Goal: Answer question/provide support: Share knowledge or assist other users

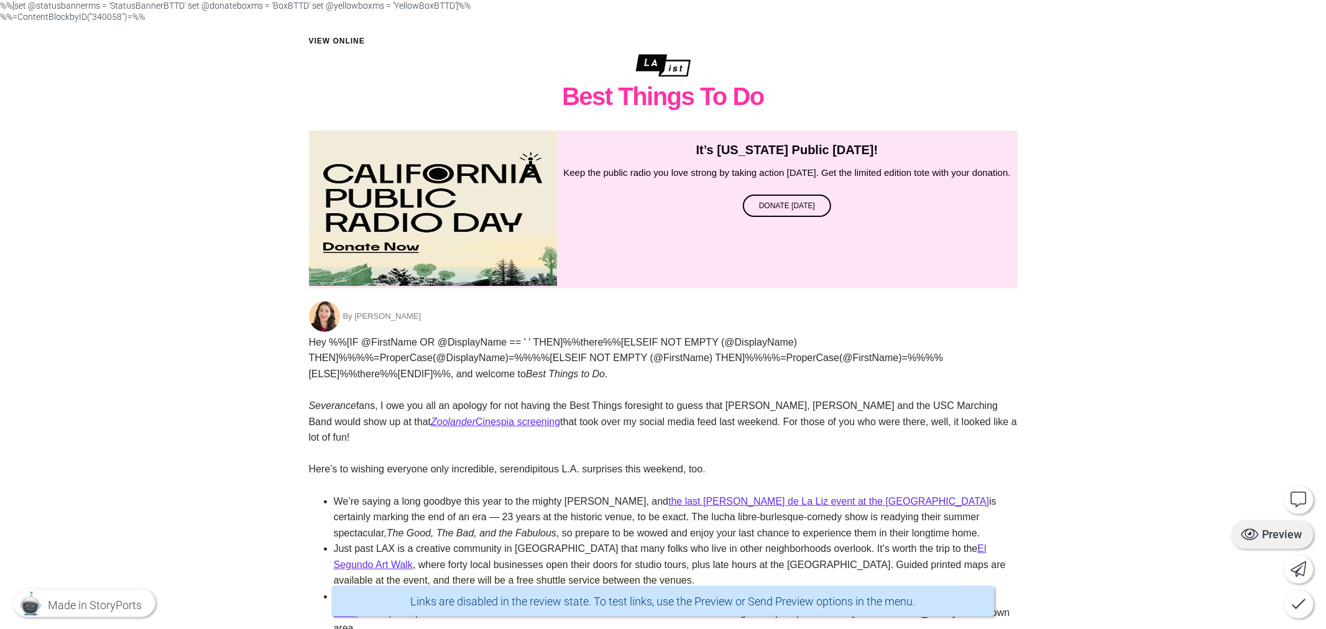
click at [1291, 544] on div "Preview" at bounding box center [1272, 534] width 83 height 29
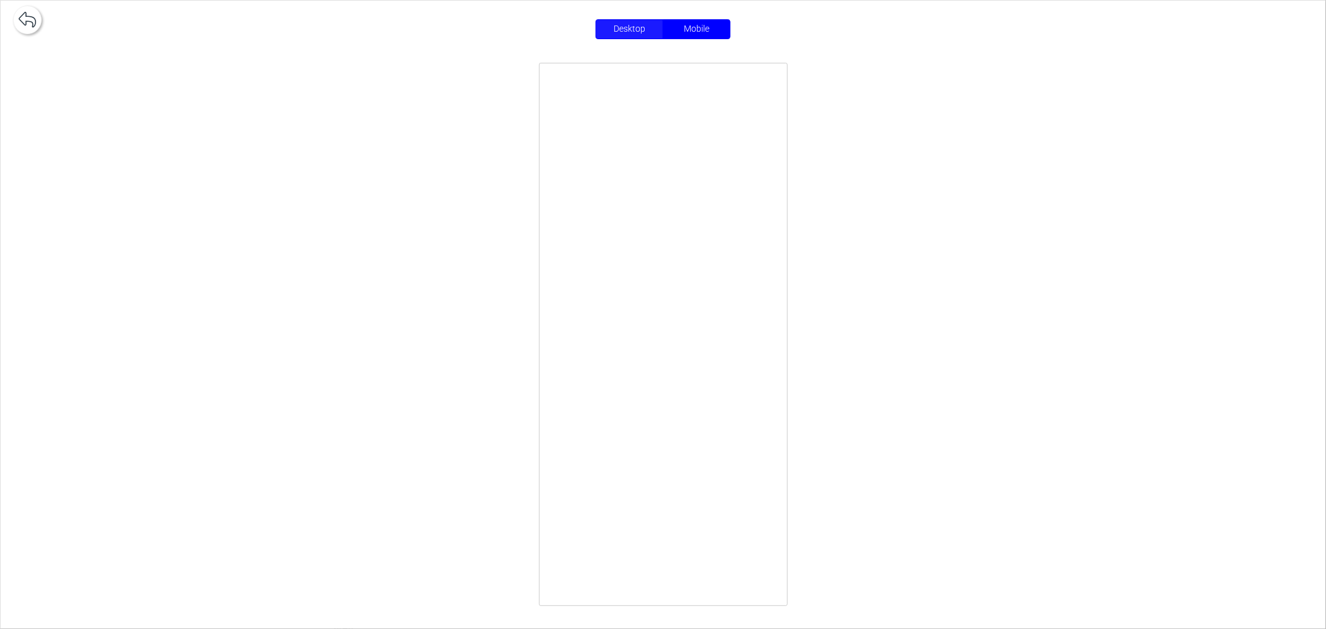
click at [617, 37] on label "Desktop" at bounding box center [629, 29] width 68 height 20
radio input "true"
click at [29, 12] on icon at bounding box center [27, 20] width 17 height 16
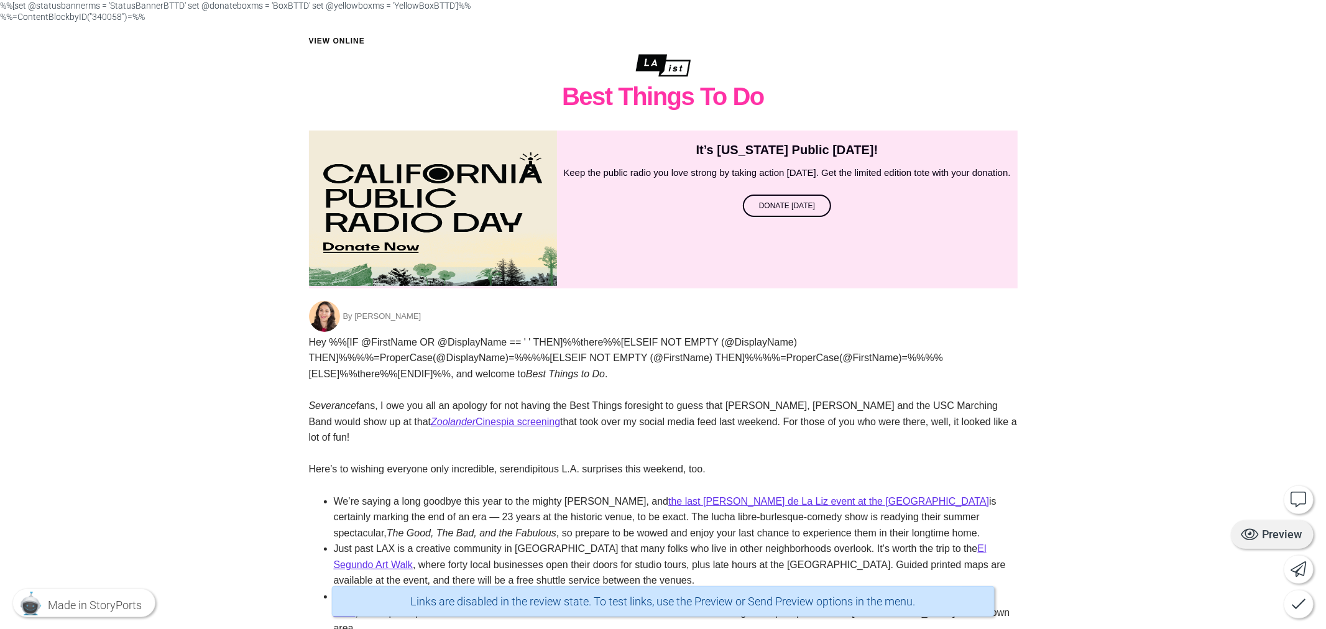
click at [1298, 532] on div "Preview" at bounding box center [1272, 534] width 83 height 29
